Goal: Information Seeking & Learning: Understand process/instructions

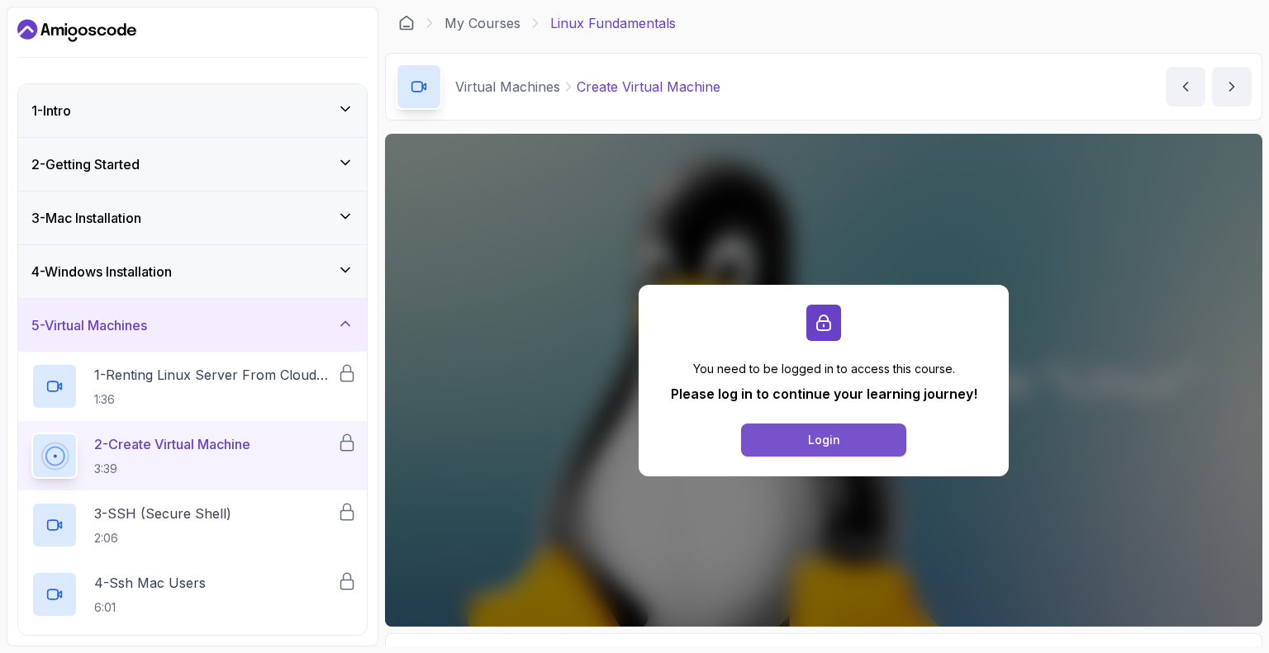
click at [791, 453] on button "Login" at bounding box center [823, 440] width 165 height 33
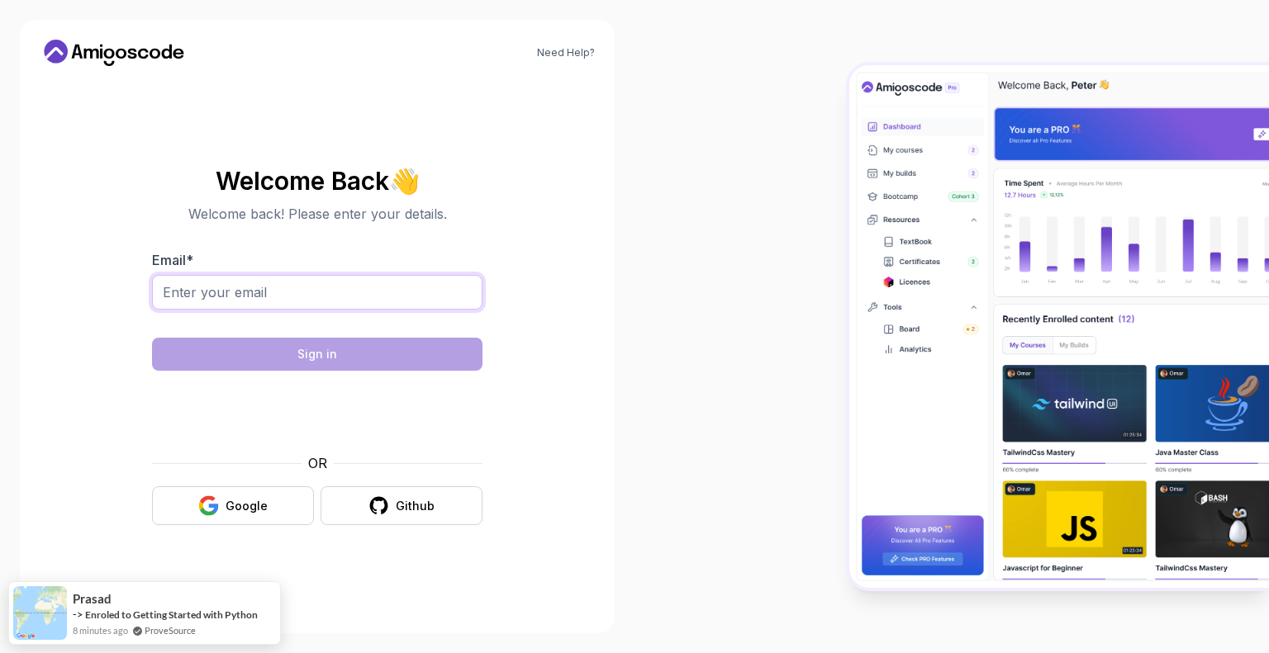
click at [319, 301] on input "Email *" at bounding box center [317, 292] width 330 height 35
type input "Nikhilyarramaneni4331@gmail.com"
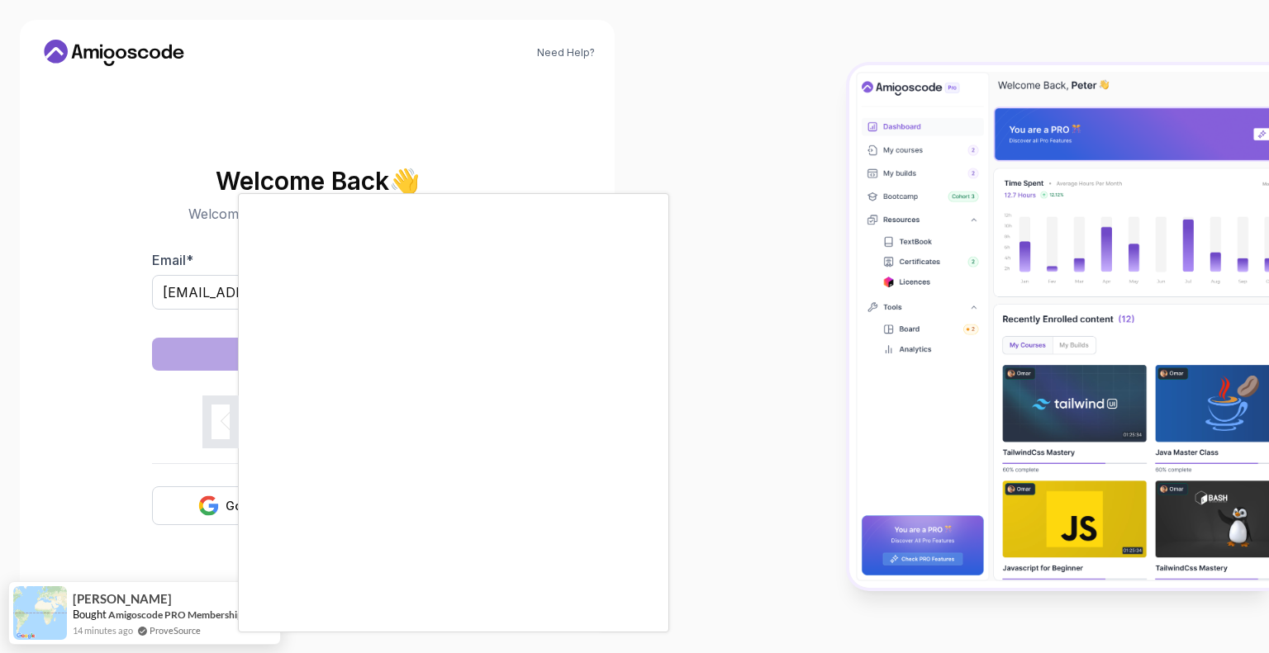
click at [875, 183] on body "Need Help? Welcome Back 👋 Welcome back! Please enter your details. Email * Nikh…" at bounding box center [634, 326] width 1269 height 653
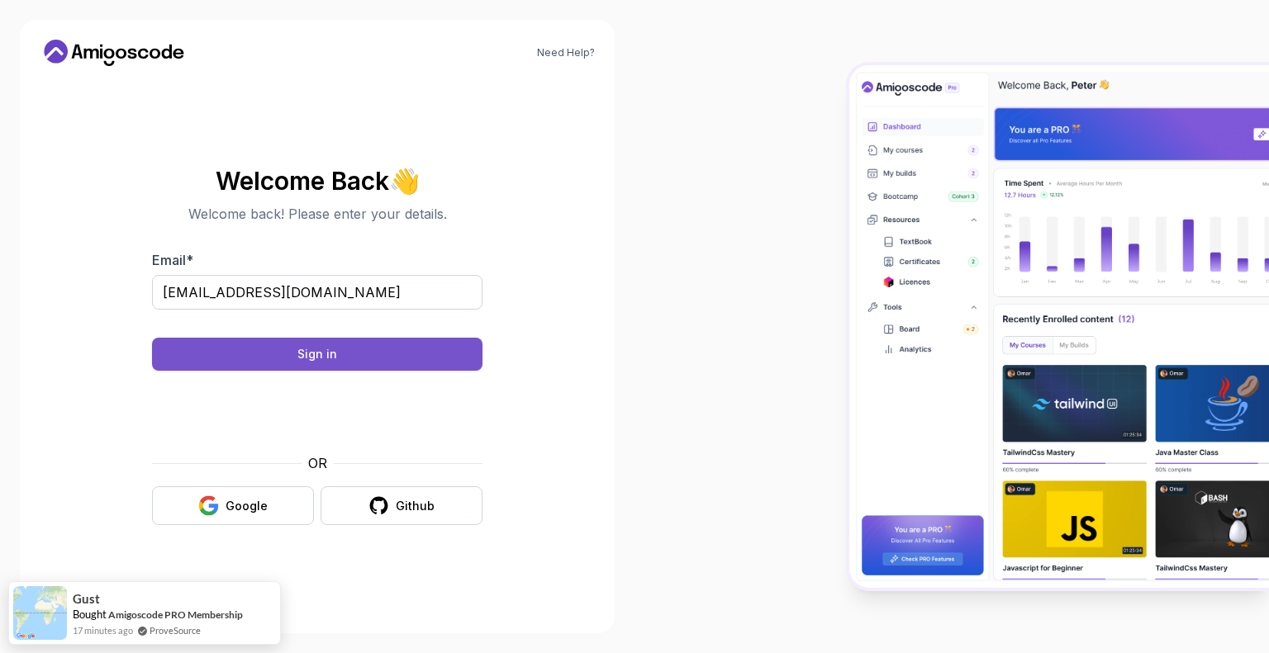
click at [382, 350] on button "Sign in" at bounding box center [317, 354] width 330 height 33
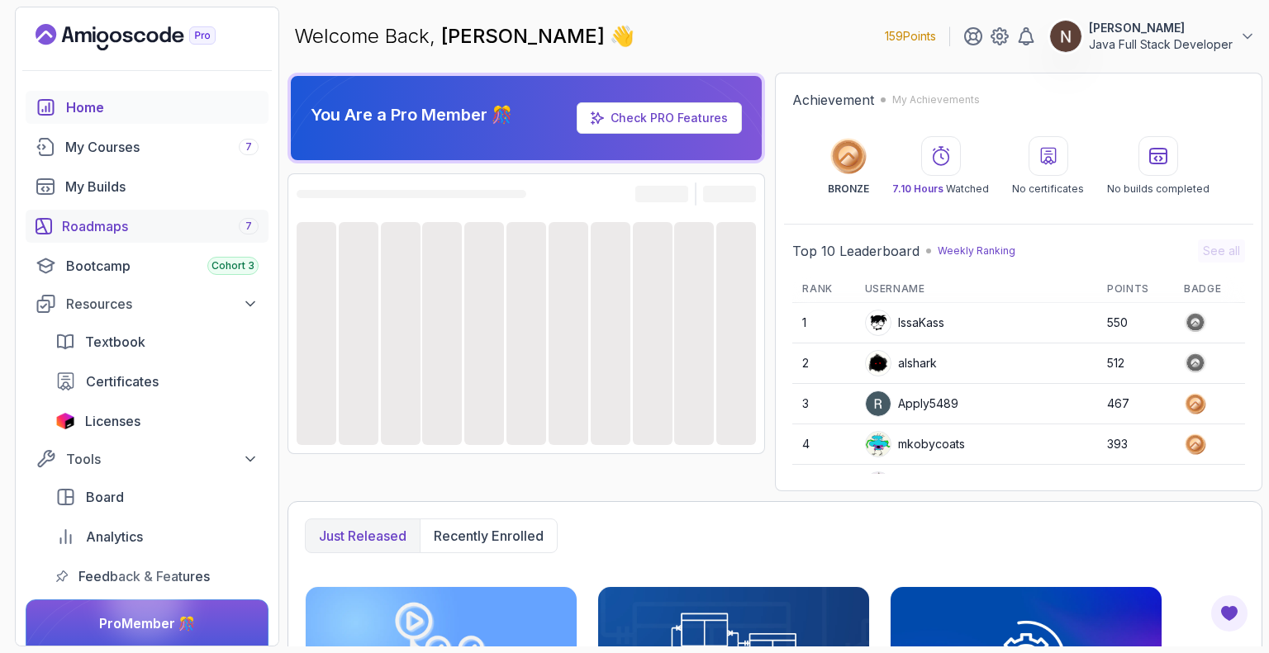
click at [190, 230] on div "Roadmaps 7" at bounding box center [160, 226] width 197 height 20
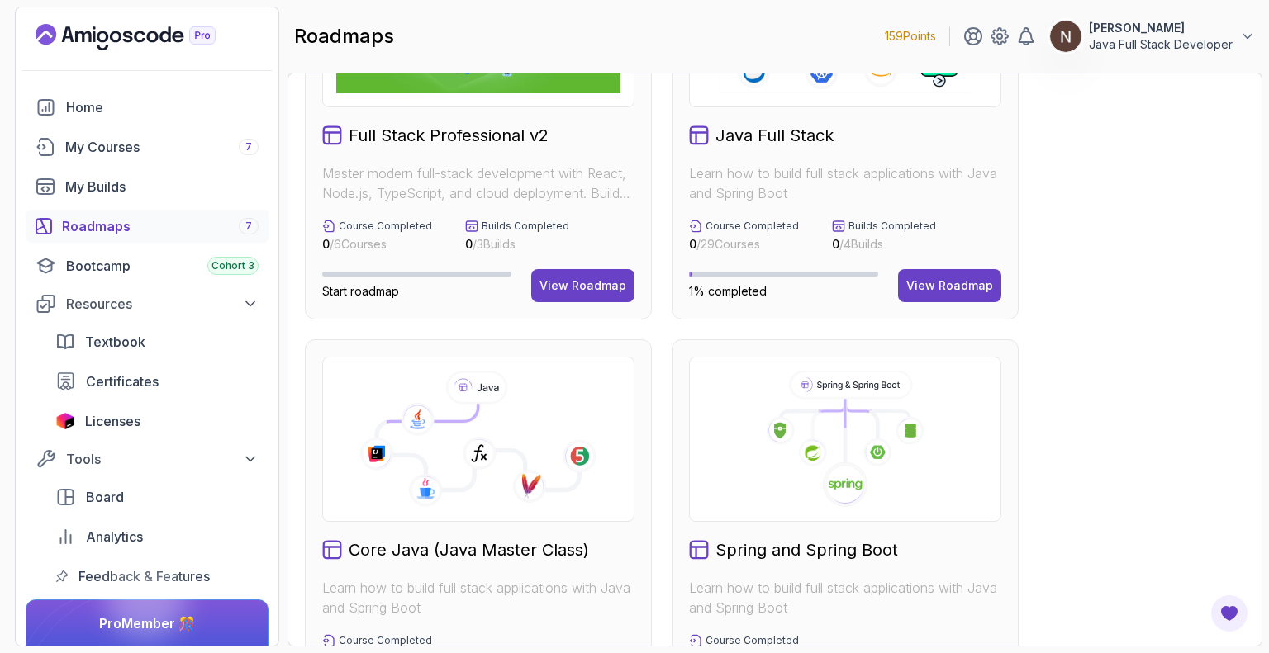
scroll to position [74, 0]
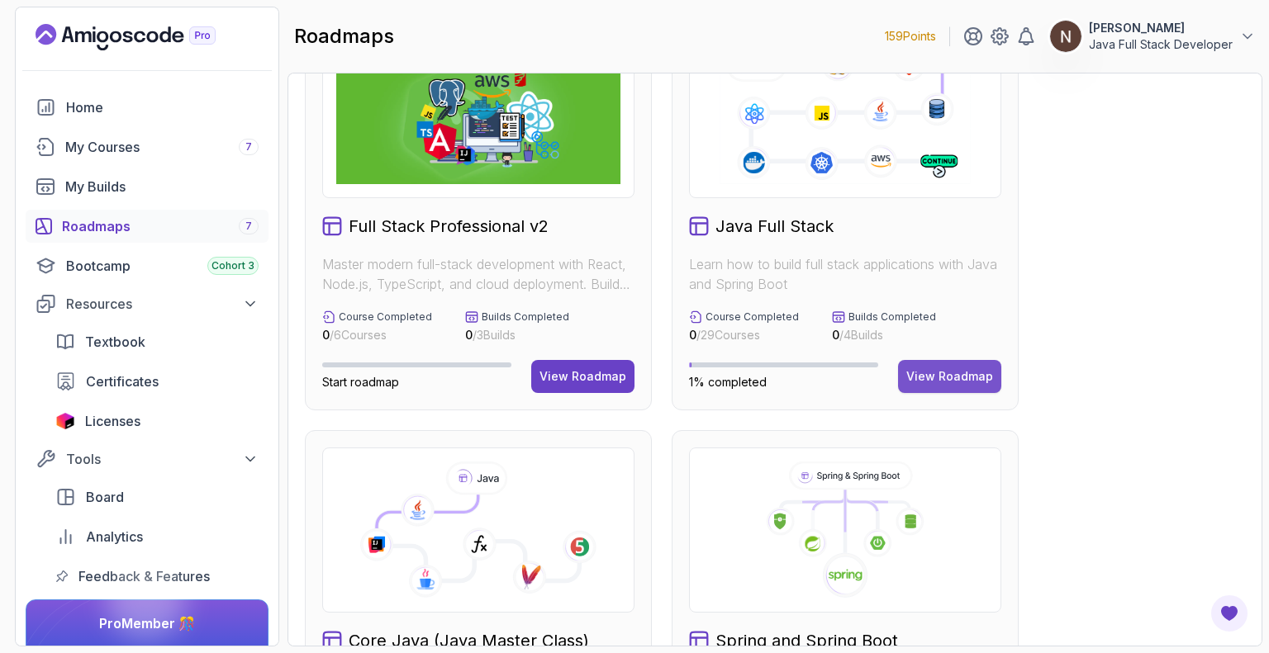
click at [970, 370] on div "View Roadmap" at bounding box center [949, 376] width 87 height 17
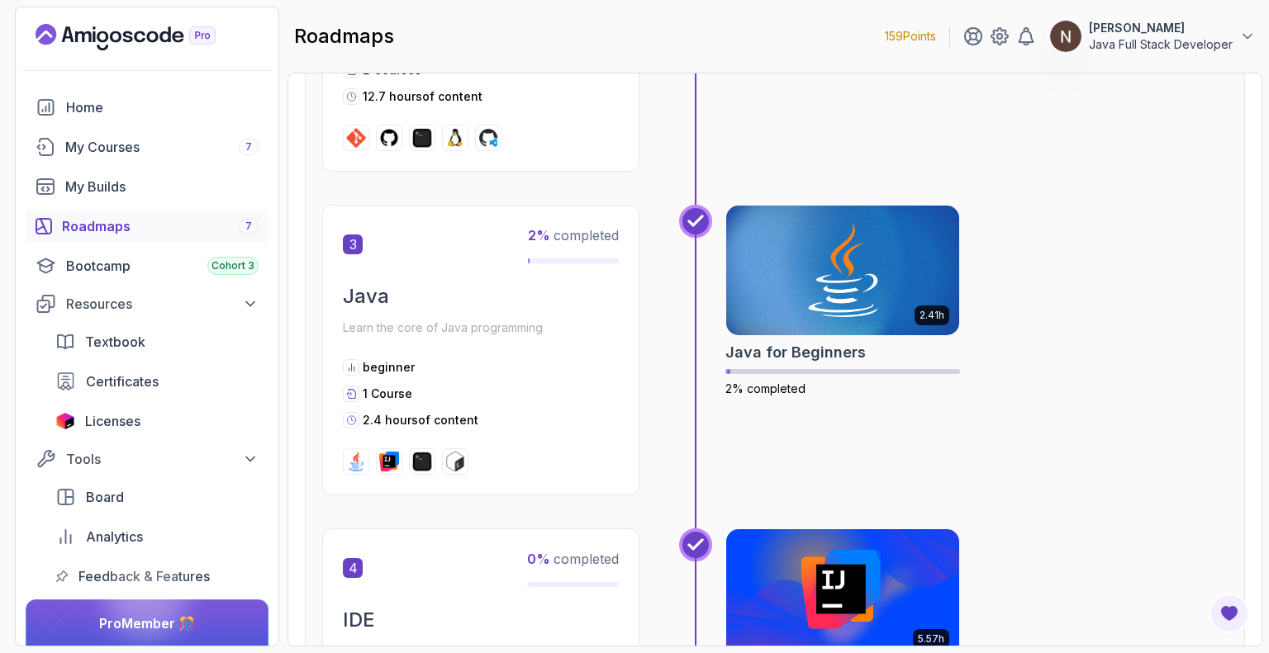
scroll to position [998, 0]
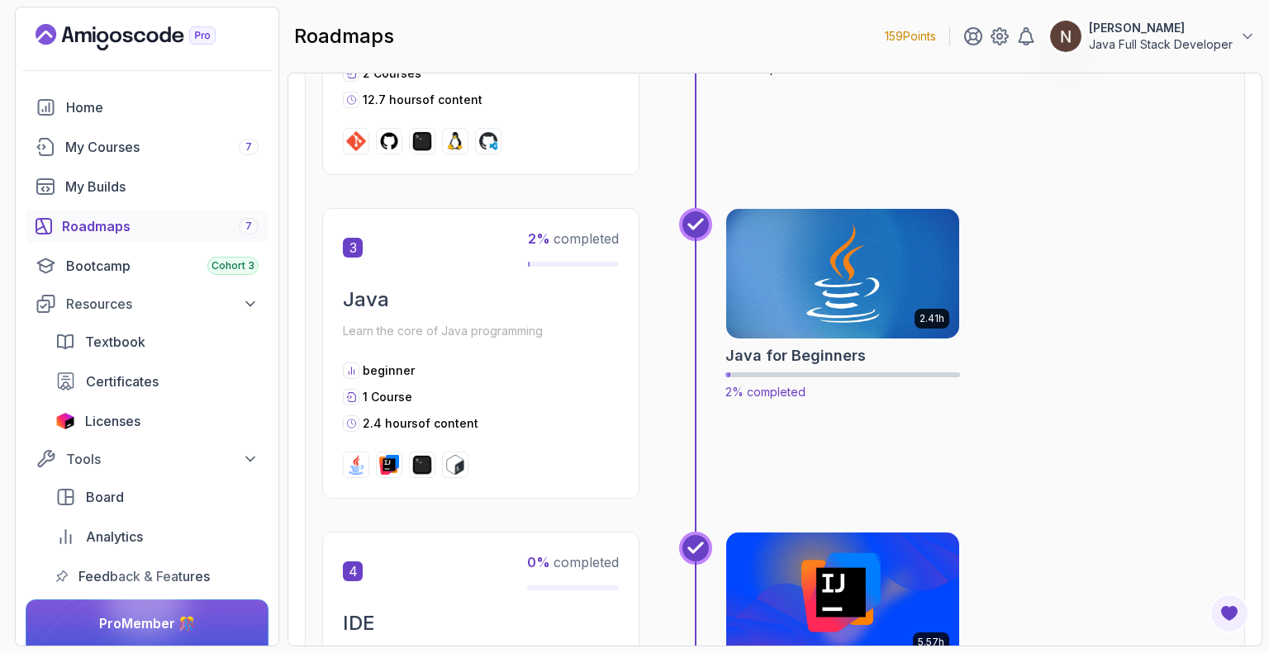
click at [790, 320] on img at bounding box center [842, 274] width 244 height 137
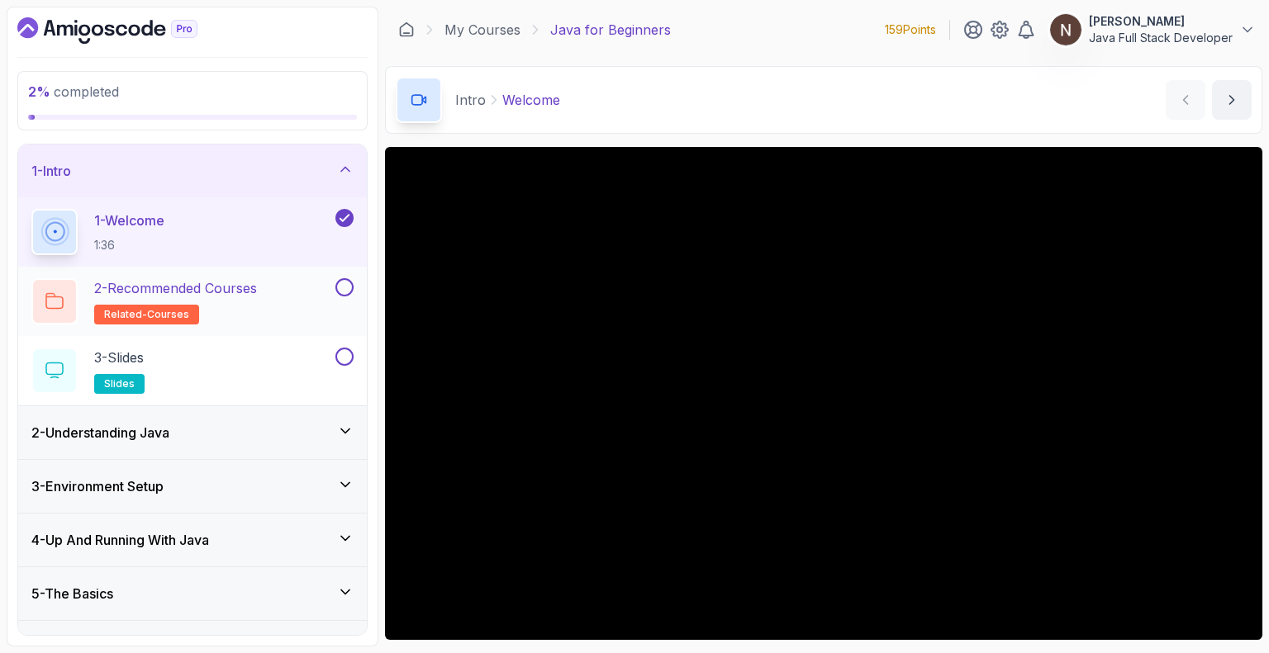
click at [197, 289] on p "2 - Recommended Courses" at bounding box center [175, 288] width 163 height 20
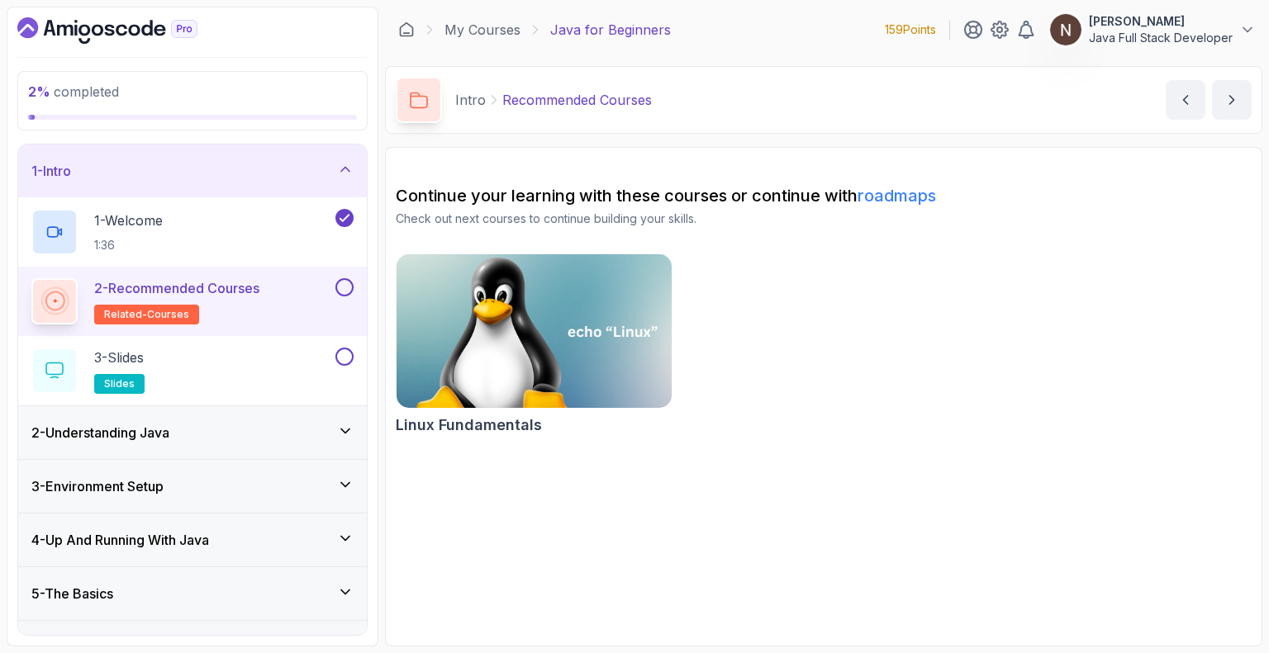
click at [547, 362] on img at bounding box center [534, 331] width 288 height 162
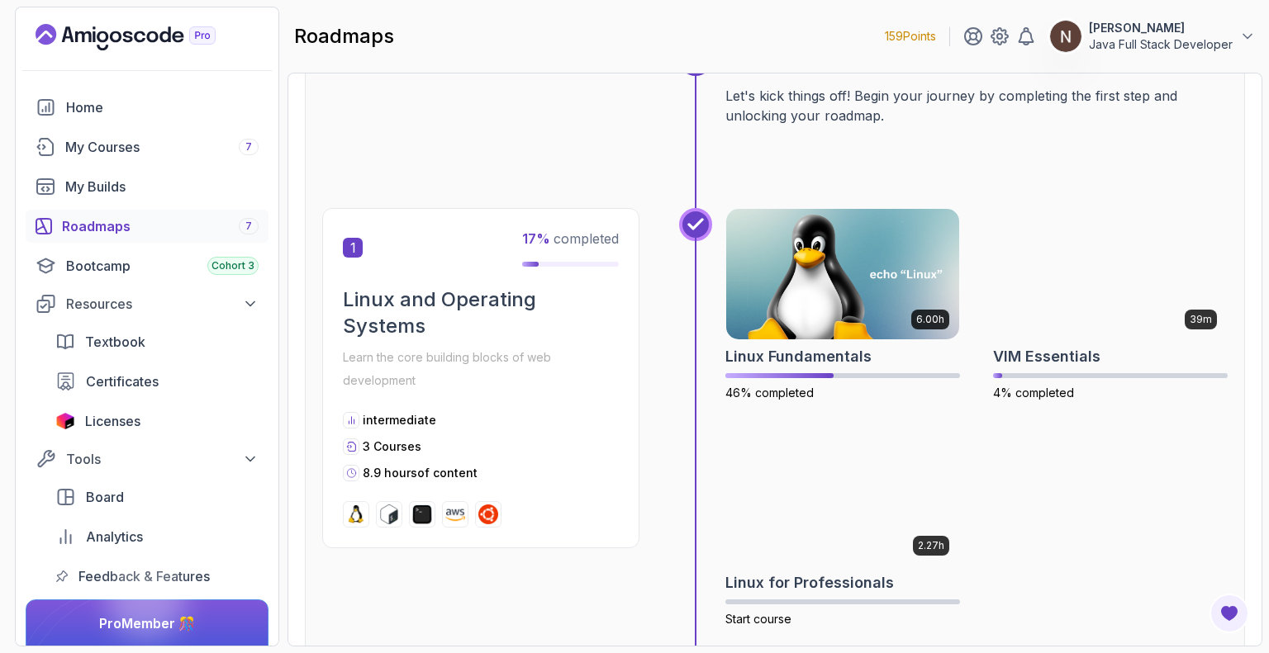
scroll to position [221, 0]
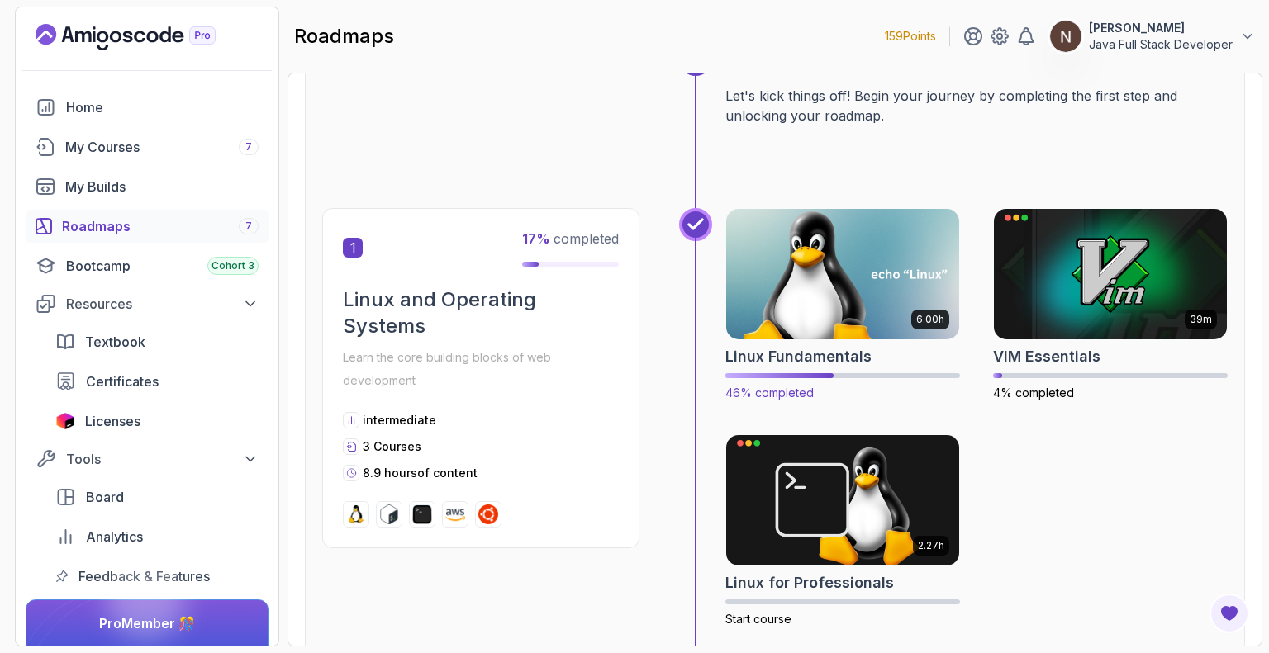
click at [813, 330] on img at bounding box center [842, 274] width 244 height 137
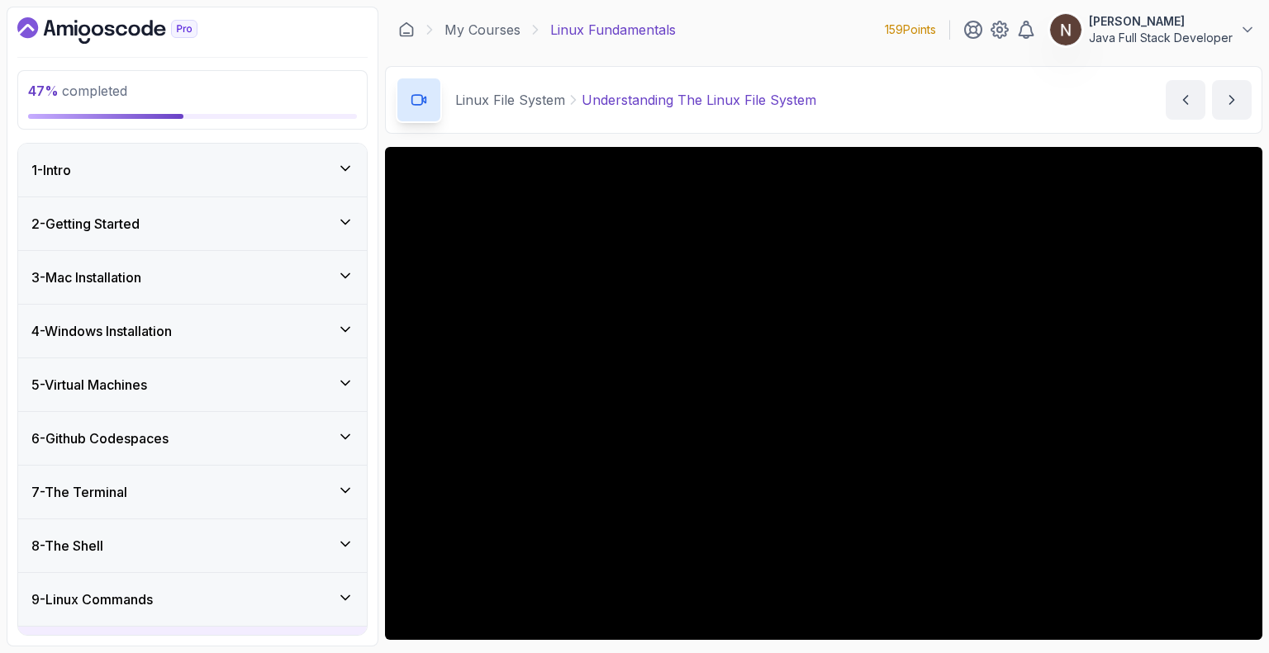
click at [172, 321] on h3 "4 - Windows Installation" at bounding box center [101, 331] width 140 height 20
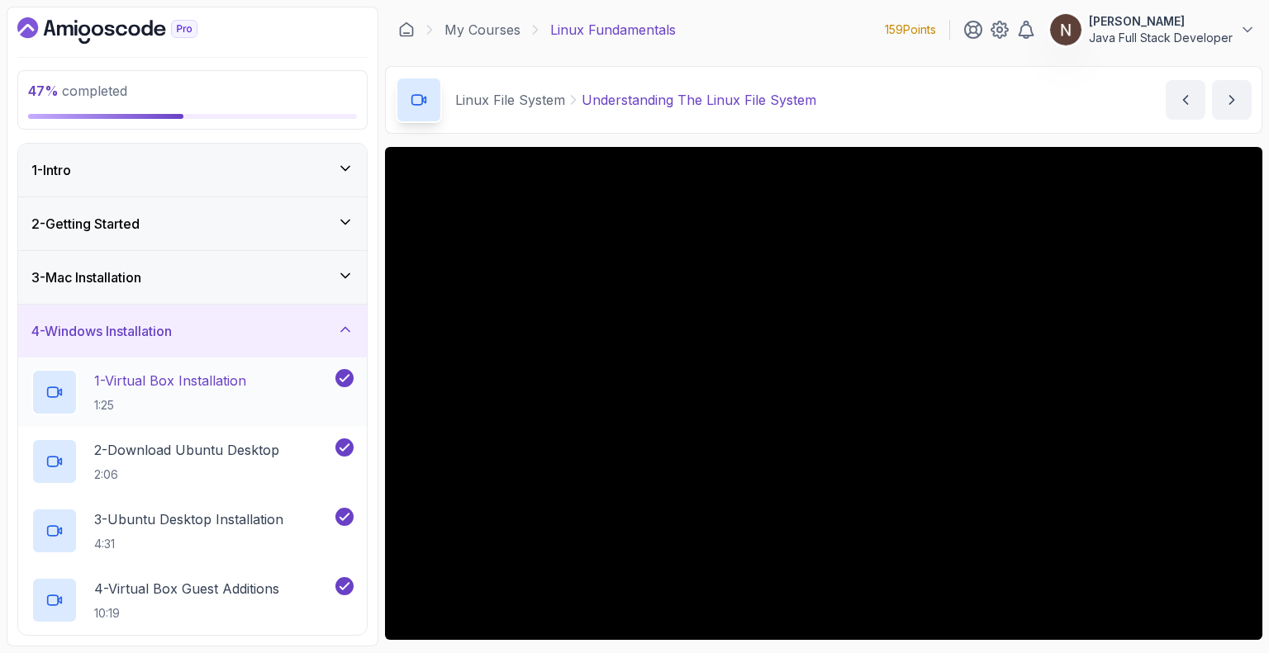
click at [192, 374] on p "1 - Virtual Box Installation" at bounding box center [170, 381] width 152 height 20
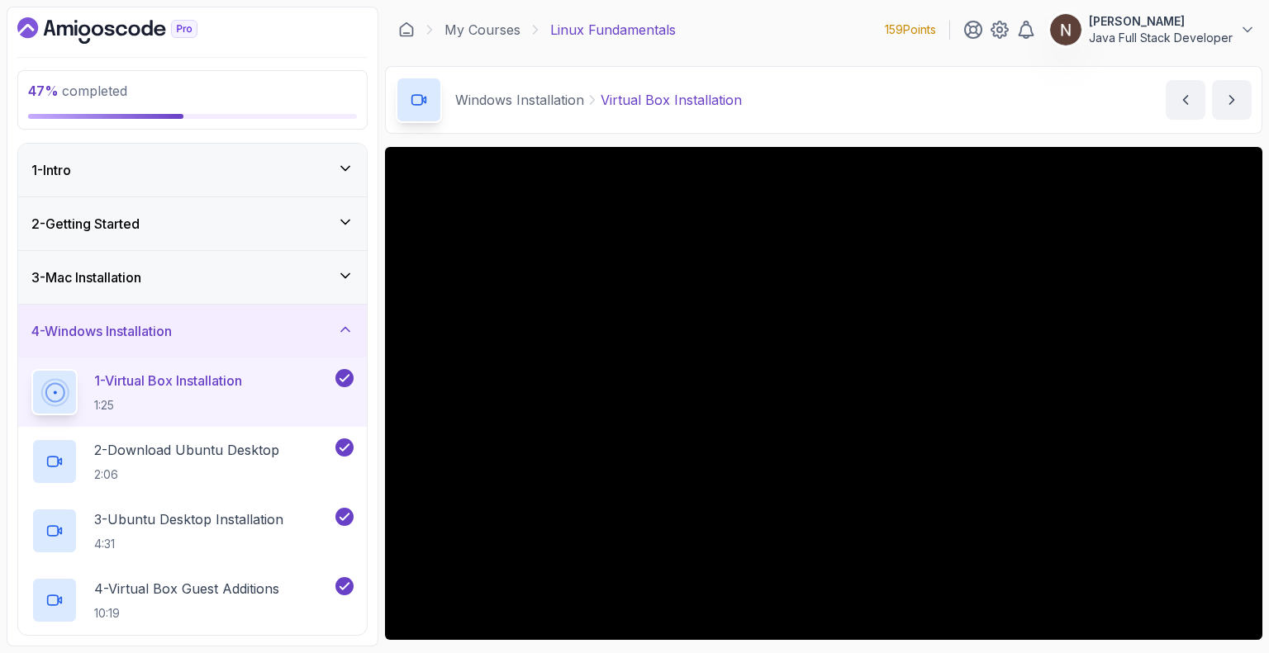
scroll to position [256, 0]
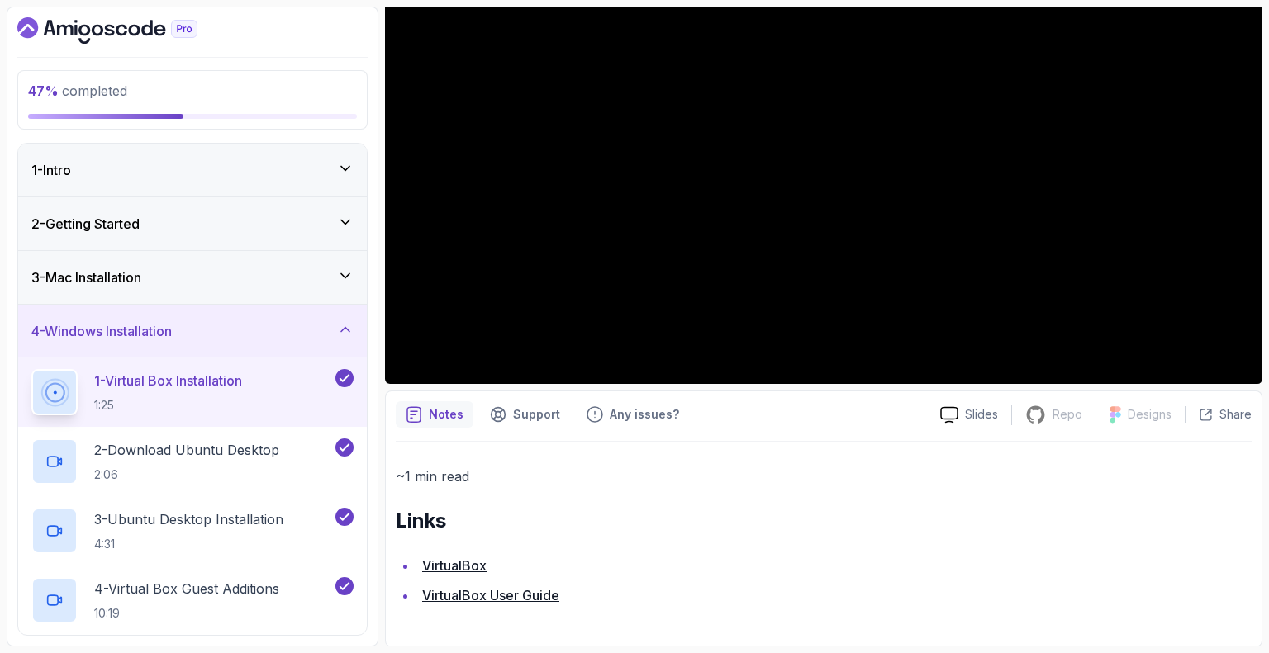
click at [458, 567] on link "VirtualBox" at bounding box center [454, 565] width 64 height 17
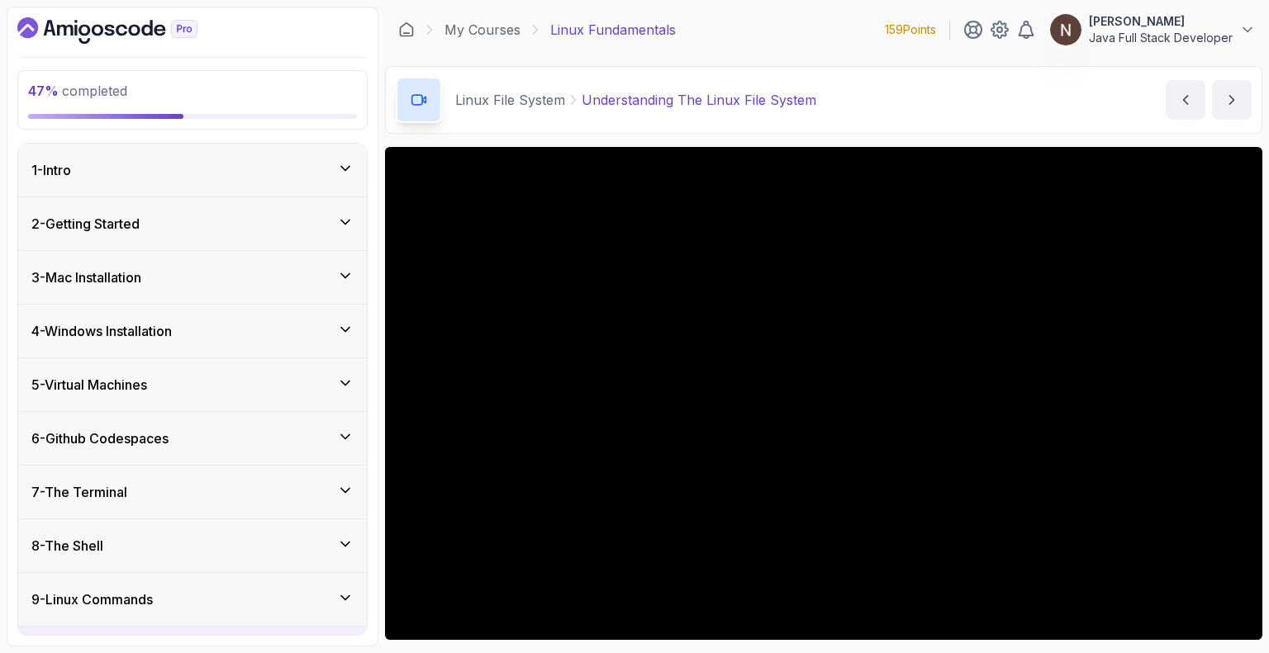
scroll to position [162, 0]
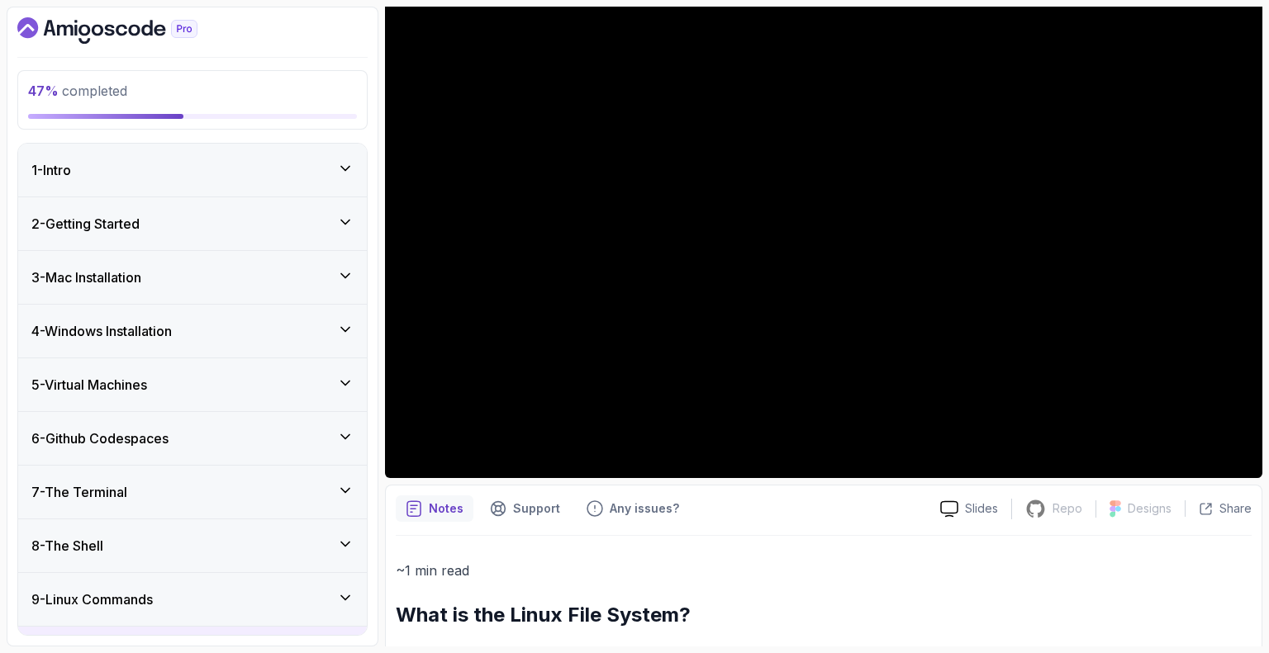
click at [251, 321] on div "4 - Windows Installation" at bounding box center [192, 331] width 322 height 20
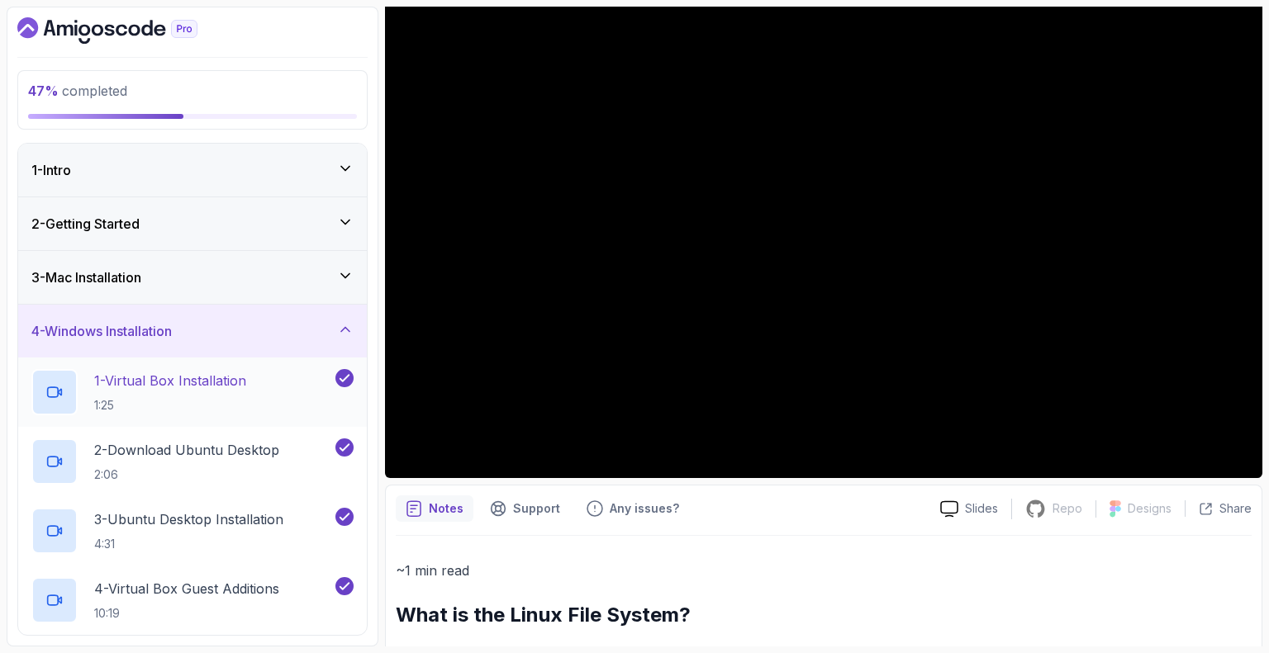
click at [204, 374] on p "1 - Virtual Box Installation" at bounding box center [170, 381] width 152 height 20
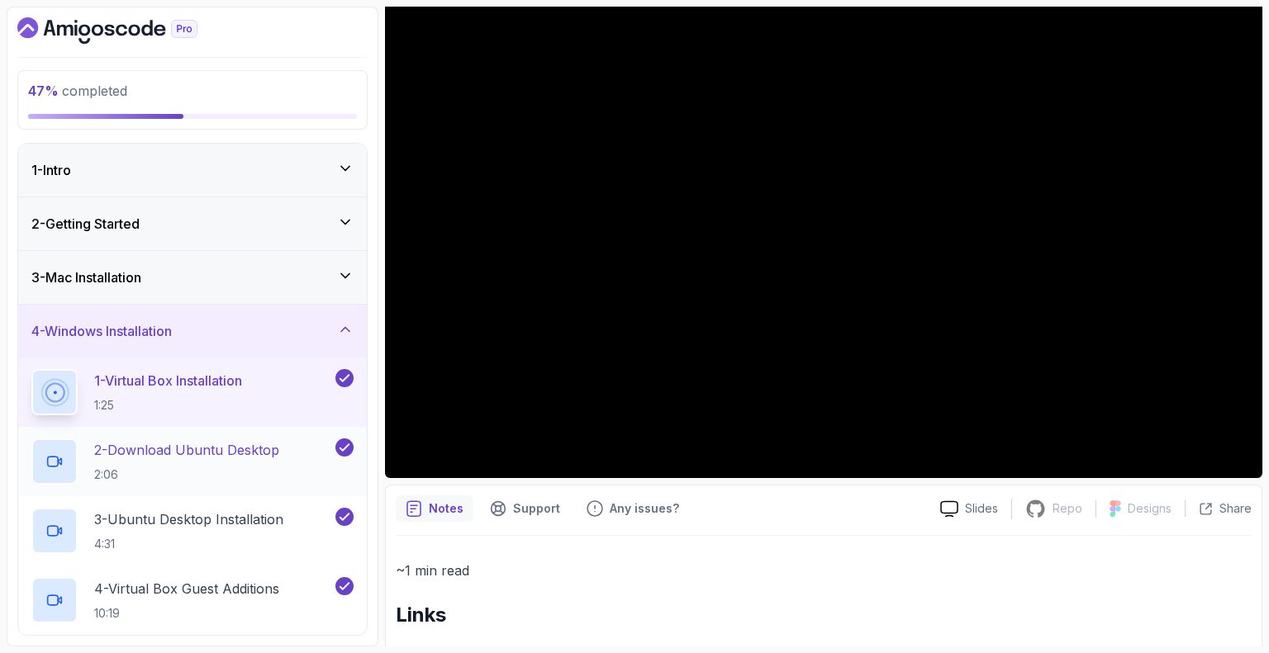
click at [165, 449] on p "2 - Download Ubuntu Desktop" at bounding box center [186, 450] width 185 height 20
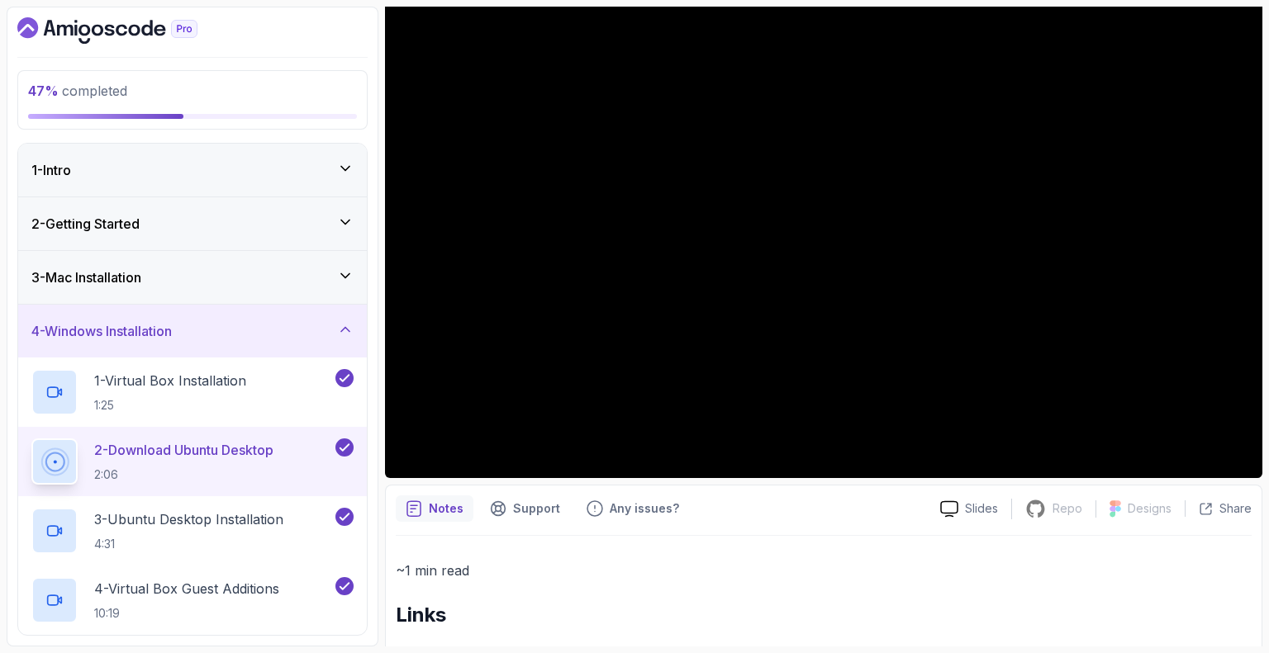
scroll to position [256, 0]
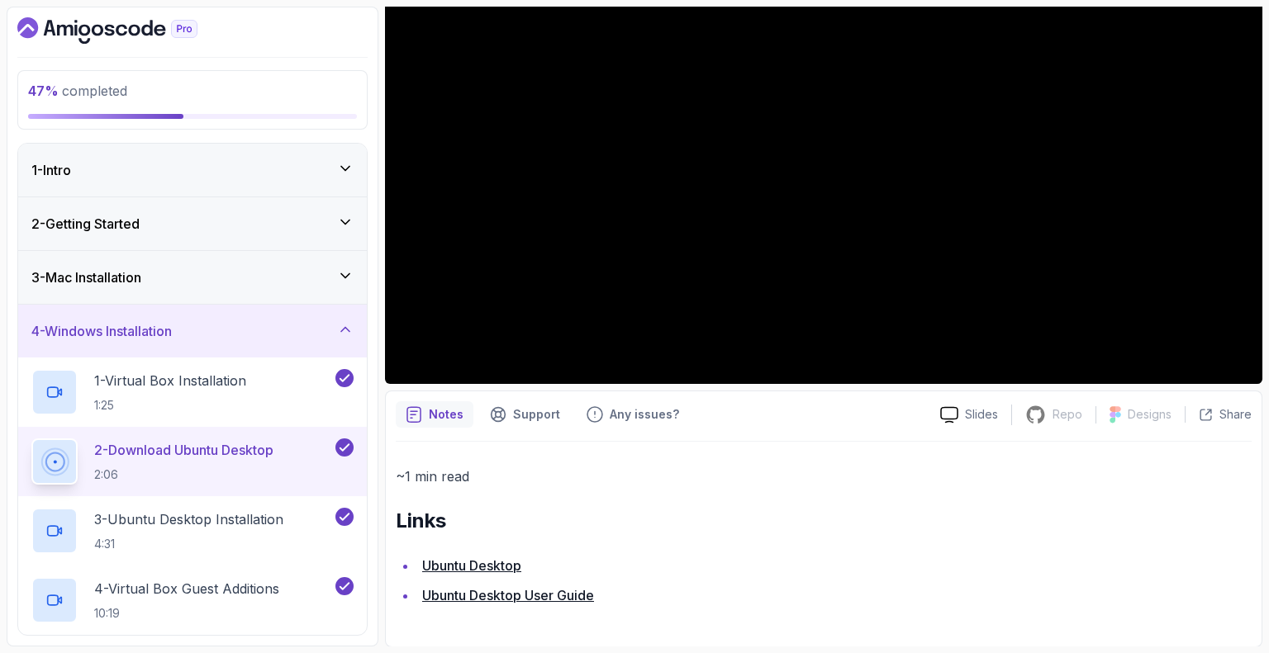
click at [472, 566] on link "Ubuntu Desktop" at bounding box center [471, 565] width 99 height 17
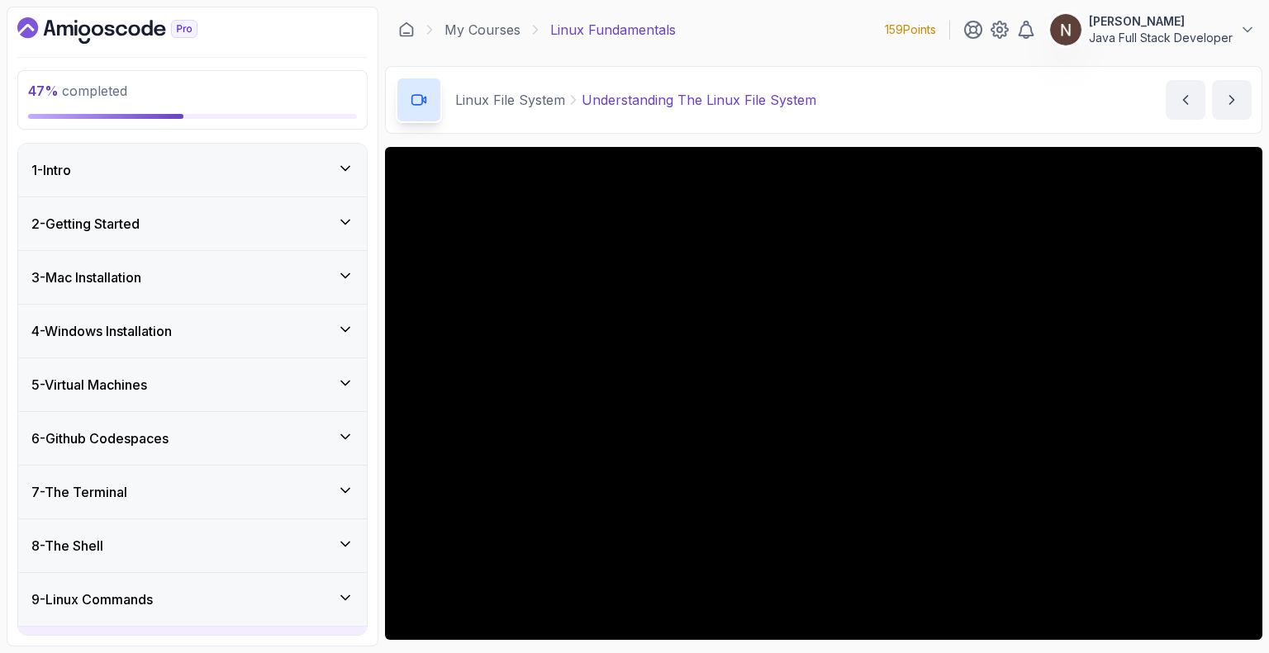
click at [152, 335] on h3 "4 - Windows Installation" at bounding box center [101, 331] width 140 height 20
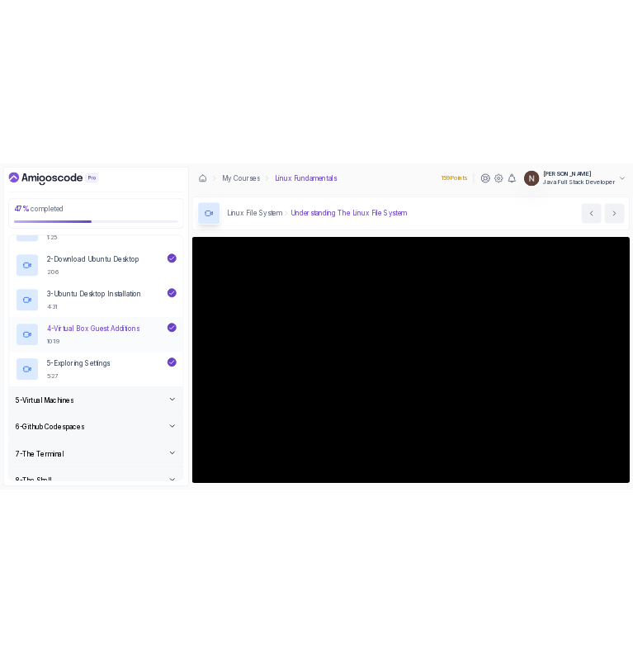
scroll to position [259, 0]
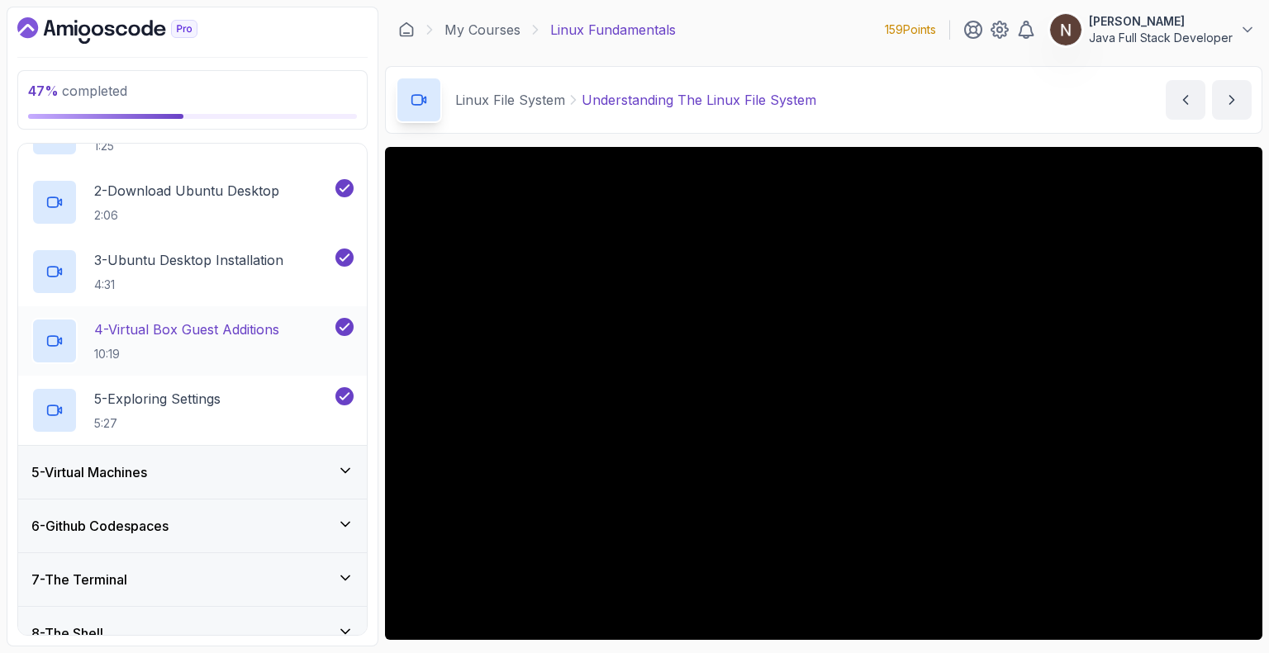
click at [202, 328] on p "4 - Virtual Box Guest Additions" at bounding box center [186, 330] width 185 height 20
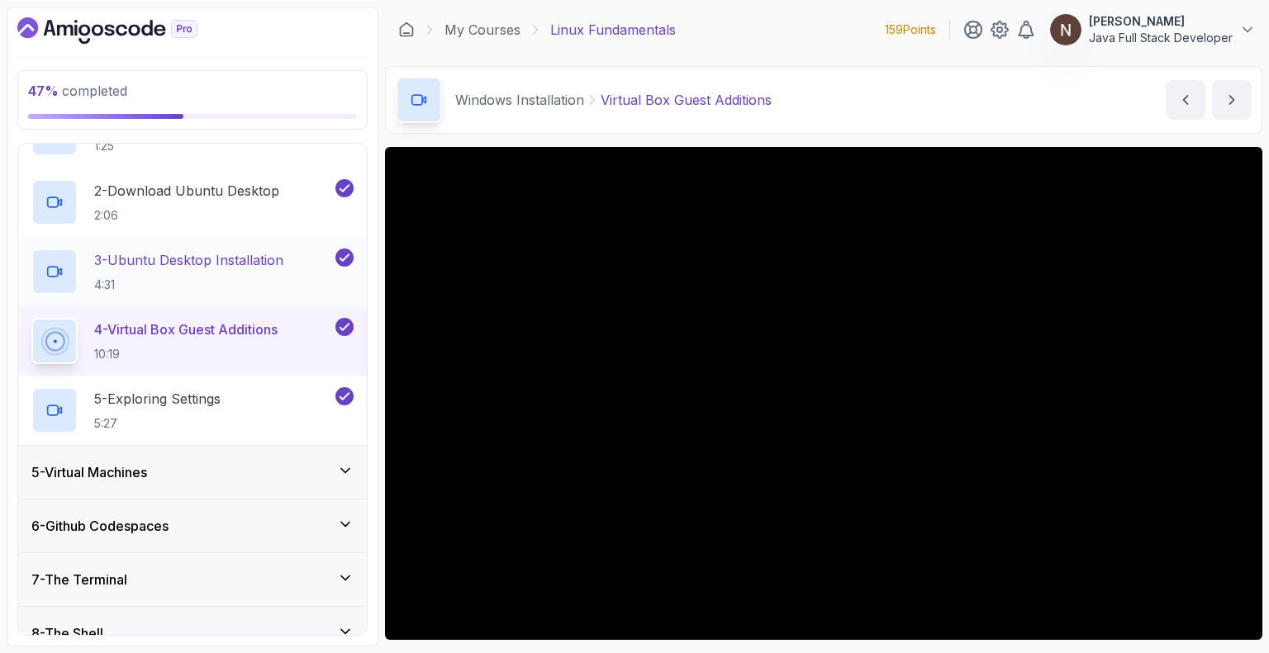
click at [188, 258] on p "3 - Ubuntu Desktop Installation" at bounding box center [188, 260] width 189 height 20
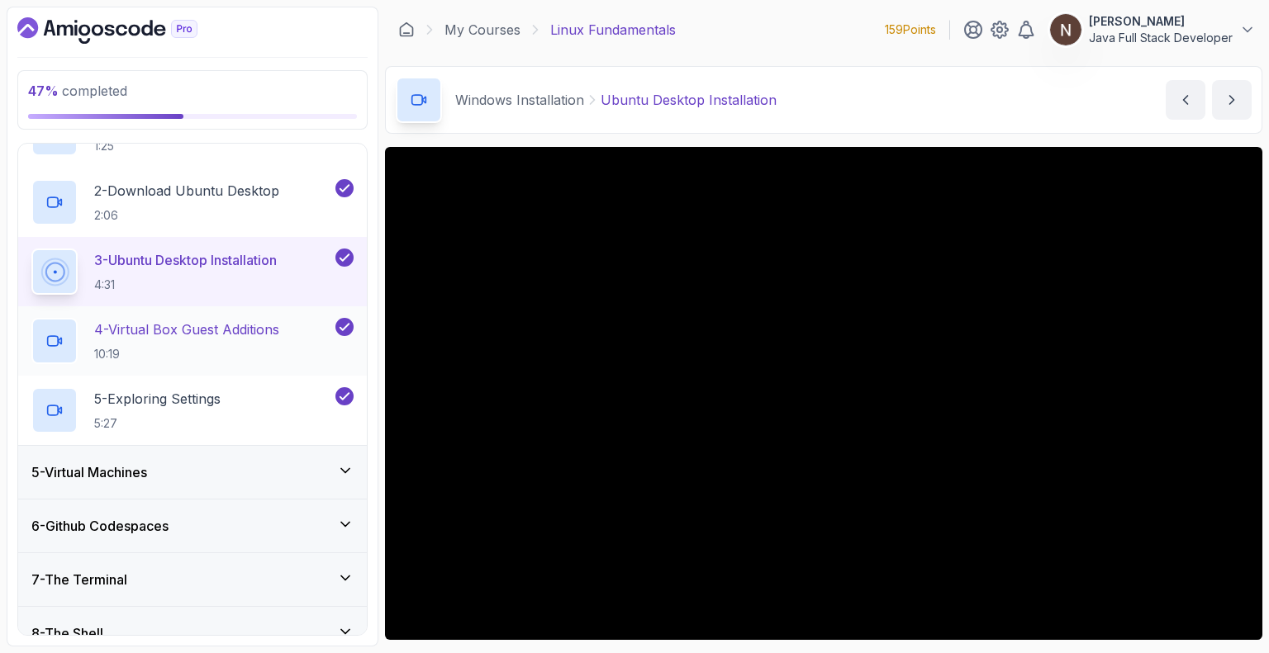
click at [239, 324] on p "4 - Virtual Box Guest Additions" at bounding box center [186, 330] width 185 height 20
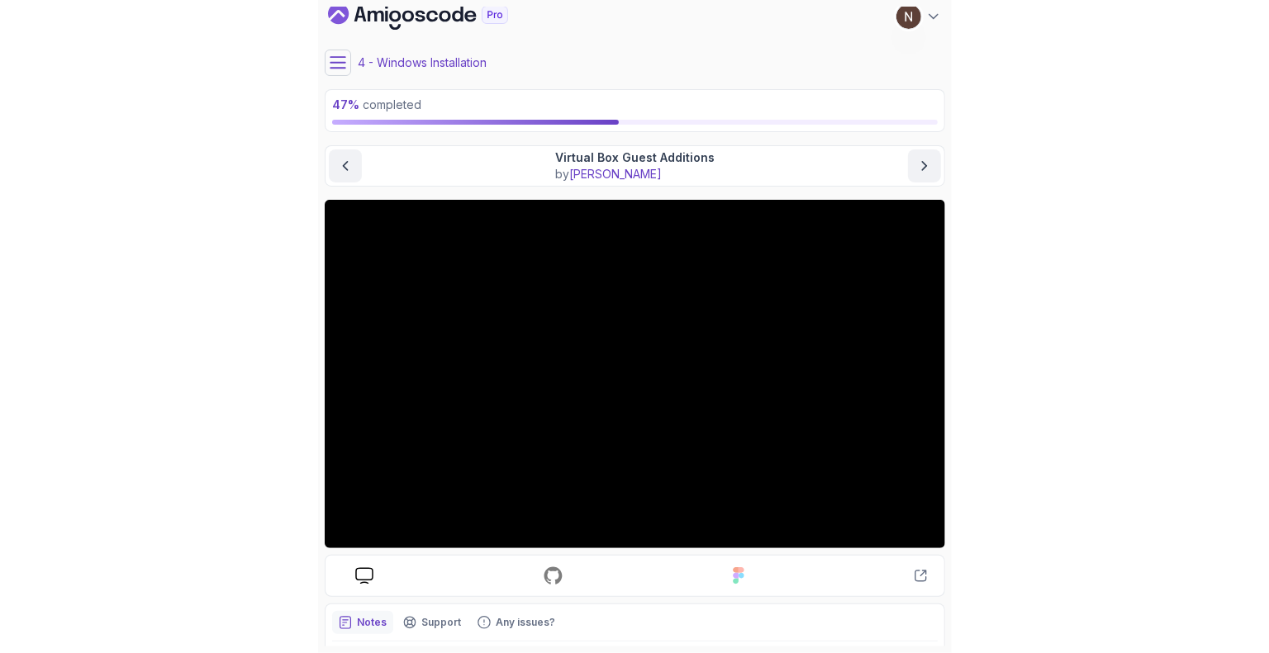
scroll to position [7, 0]
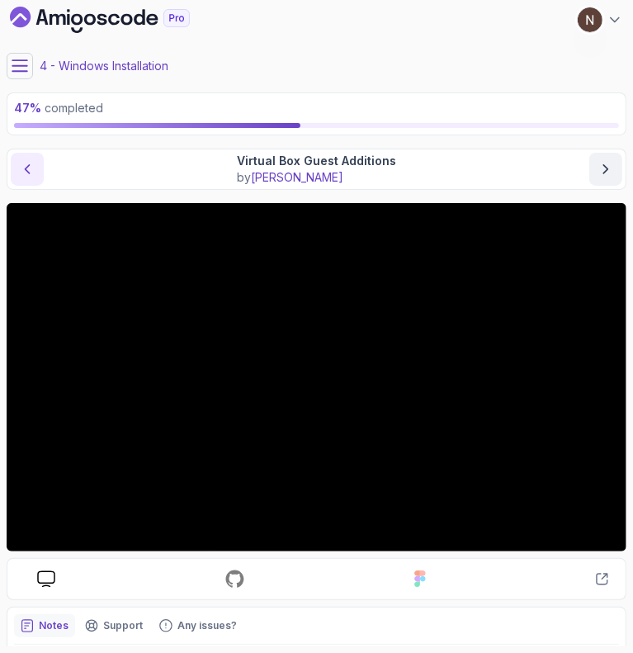
click at [26, 154] on button "previous content" at bounding box center [27, 169] width 33 height 33
click at [601, 172] on icon "next content" at bounding box center [606, 169] width 17 height 17
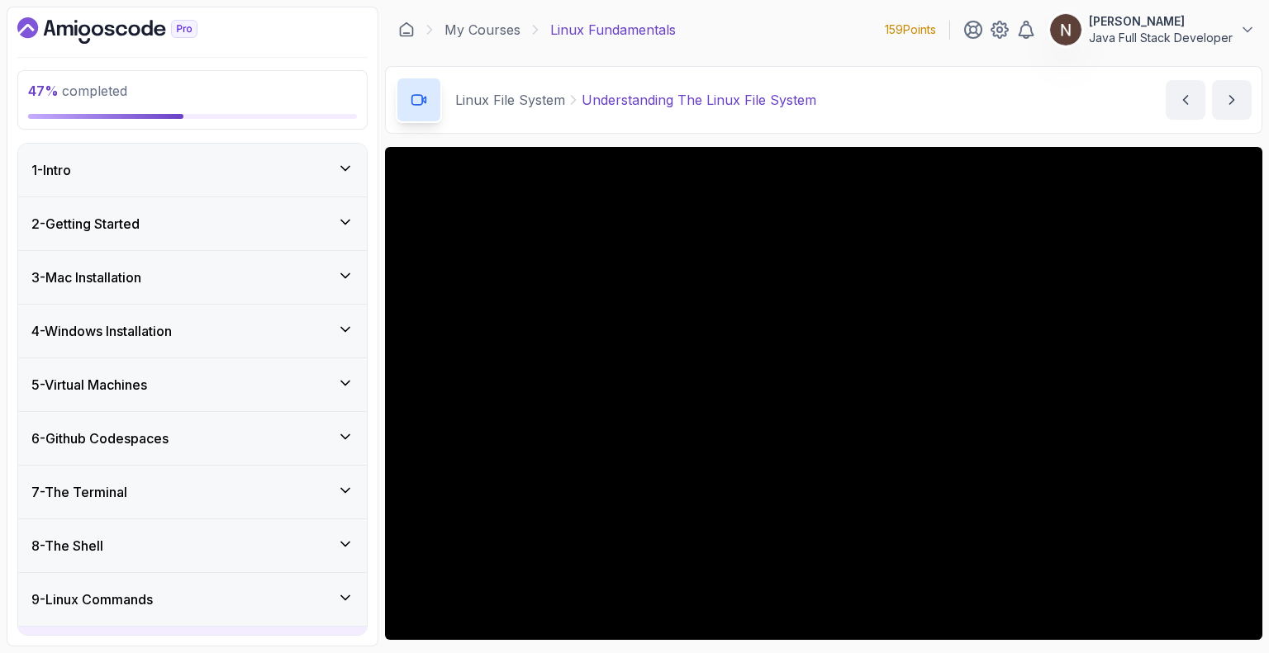
click at [155, 333] on h3 "4 - Windows Installation" at bounding box center [101, 331] width 140 height 20
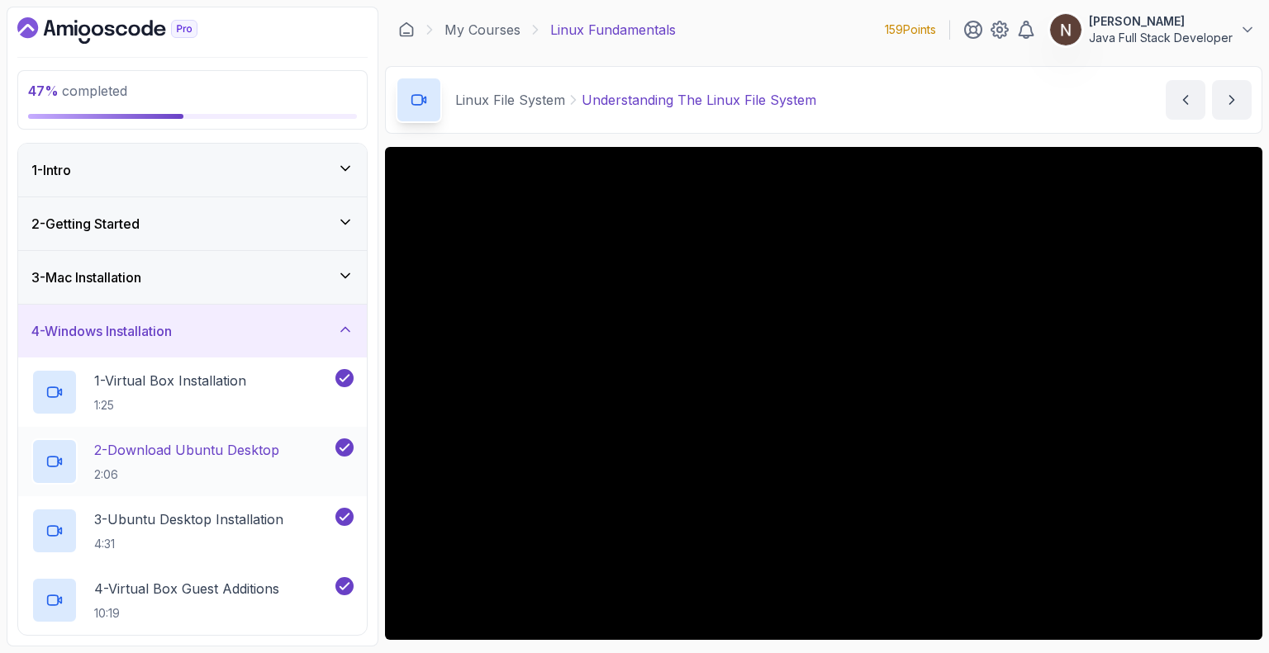
click at [177, 448] on p "2 - Download Ubuntu Desktop" at bounding box center [186, 450] width 185 height 20
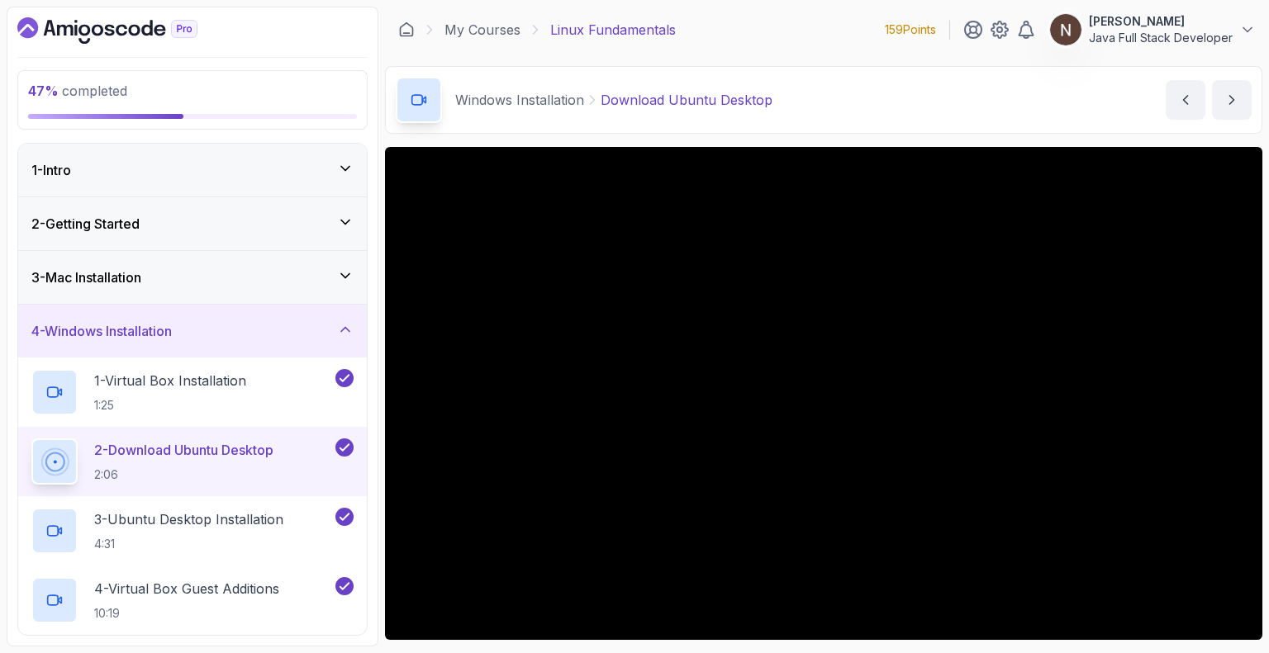
scroll to position [256, 0]
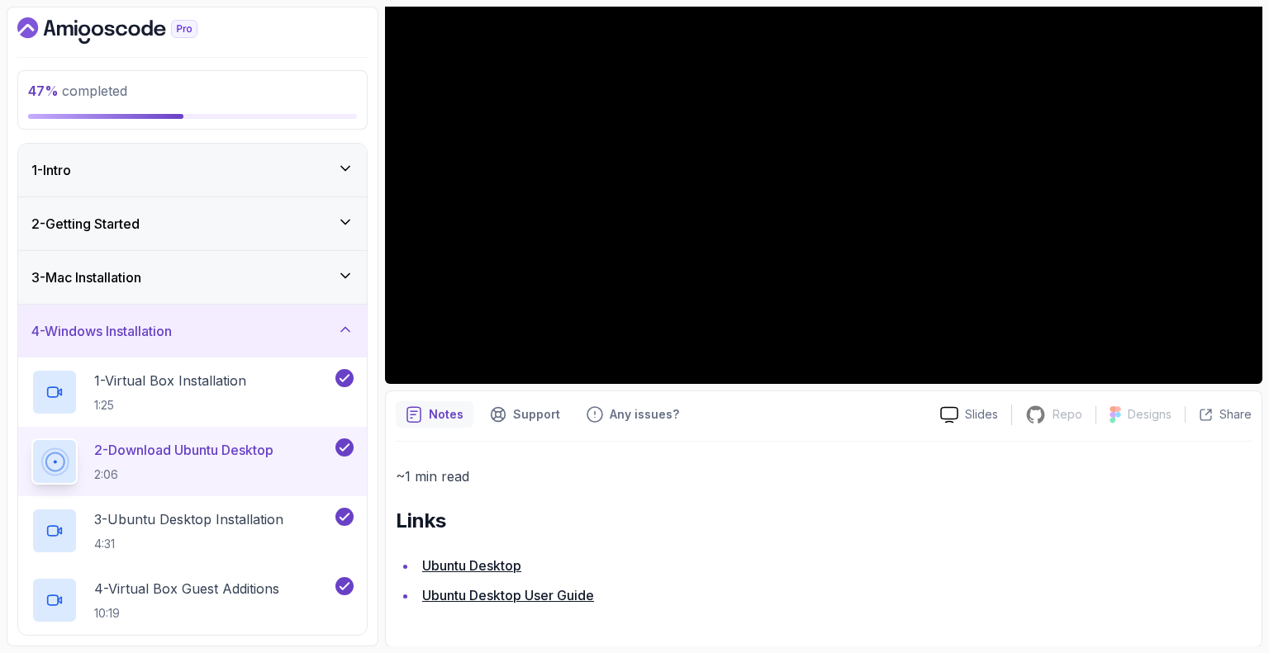
click at [520, 600] on link "Ubuntu Desktop User Guide" at bounding box center [508, 595] width 172 height 17
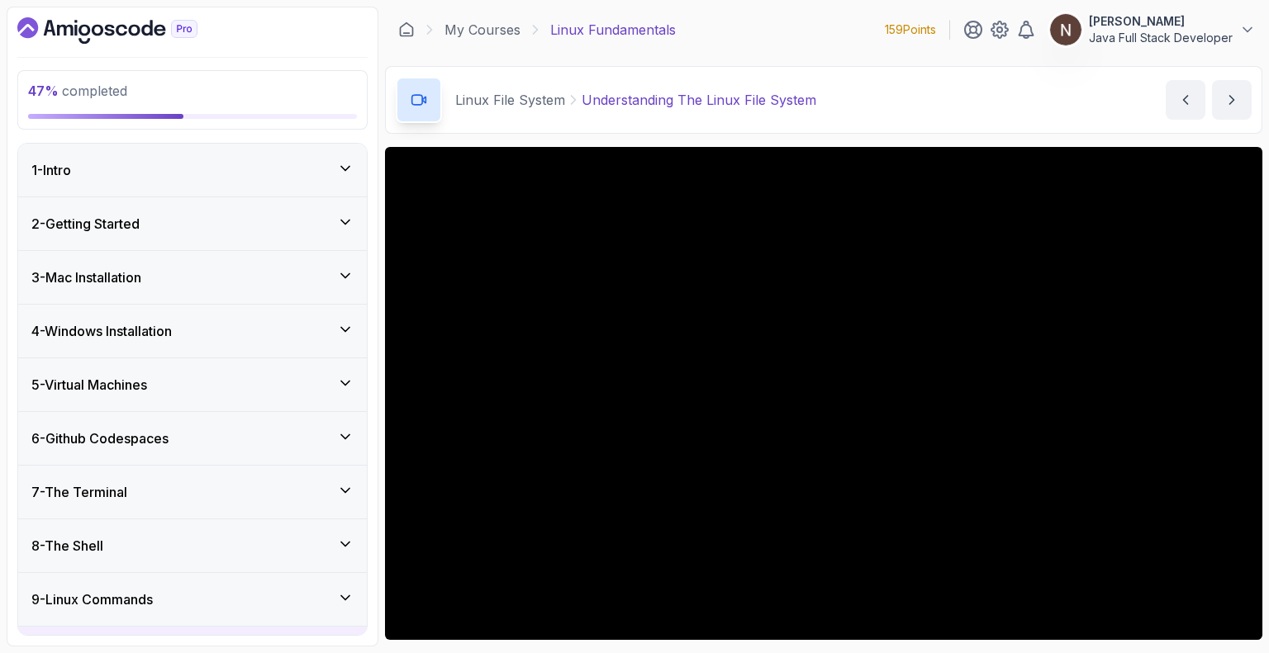
click at [165, 335] on h3 "4 - Windows Installation" at bounding box center [101, 331] width 140 height 20
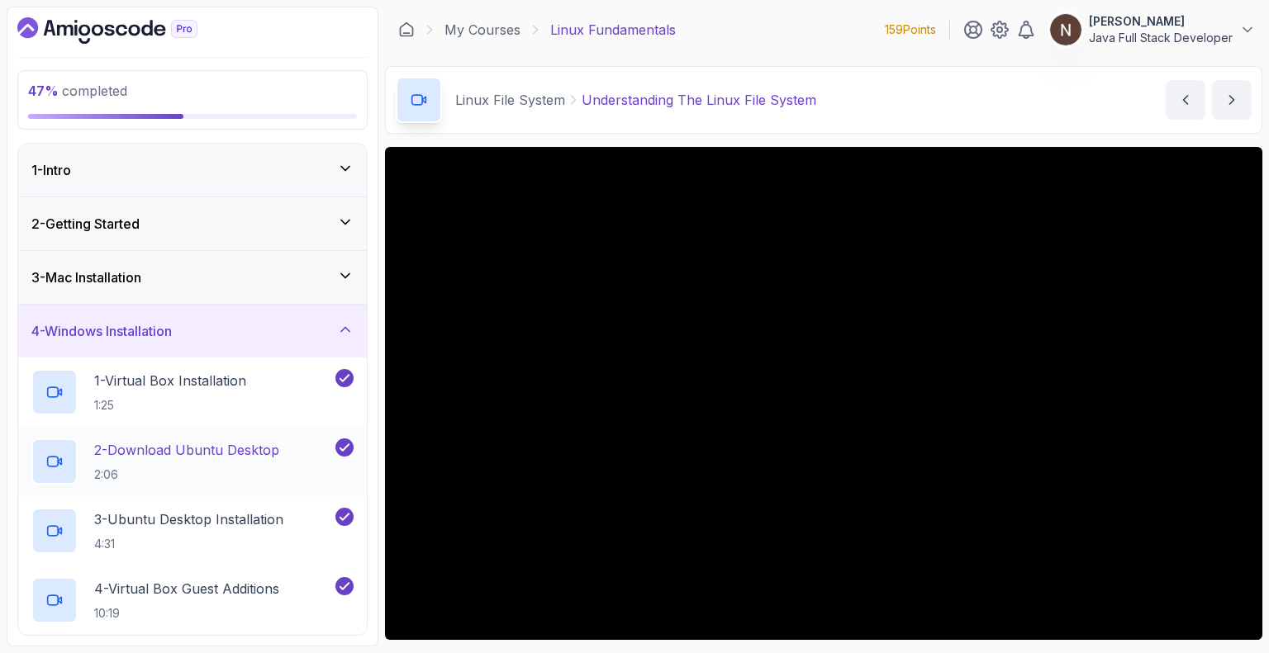
click at [185, 448] on p "2 - Download Ubuntu Desktop" at bounding box center [186, 450] width 185 height 20
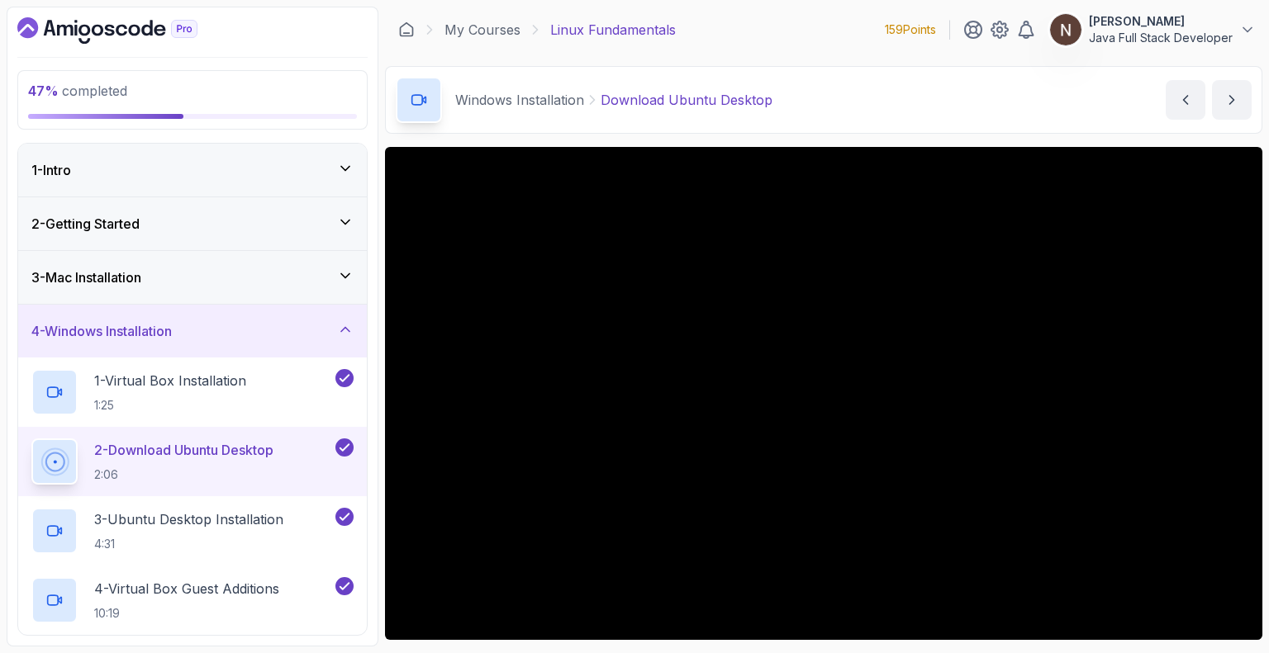
scroll to position [256, 0]
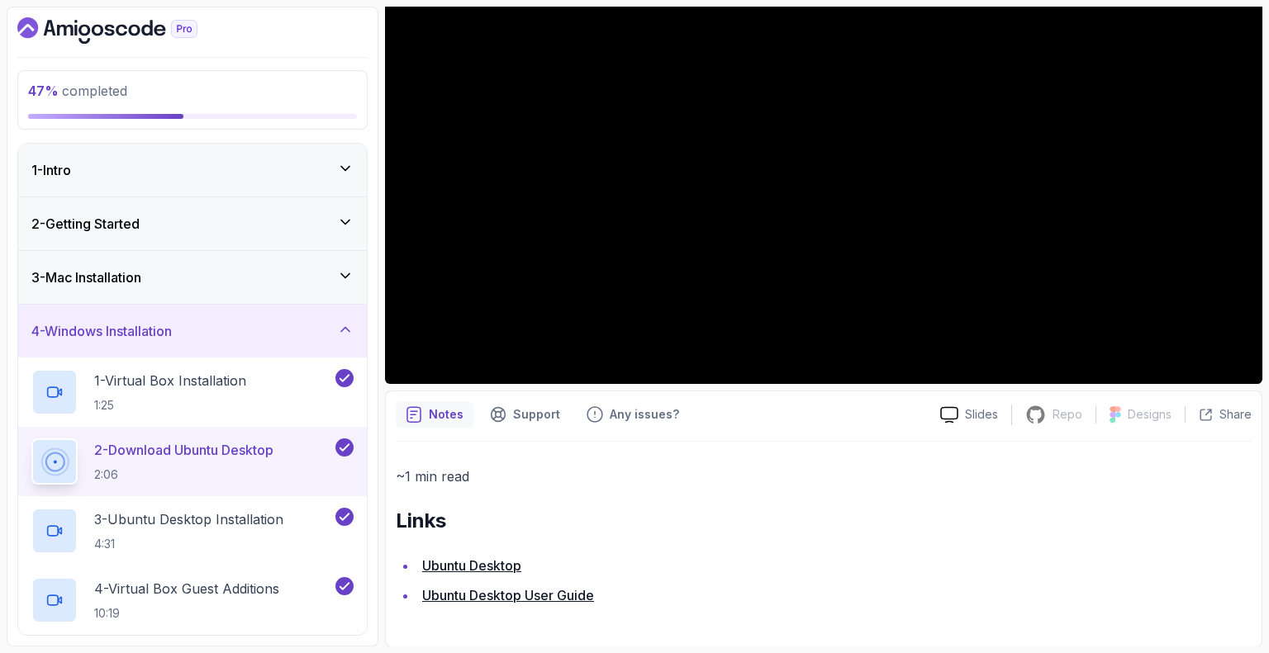
click at [535, 596] on link "Ubuntu Desktop User Guide" at bounding box center [508, 595] width 172 height 17
